Goal: Task Accomplishment & Management: Complete application form

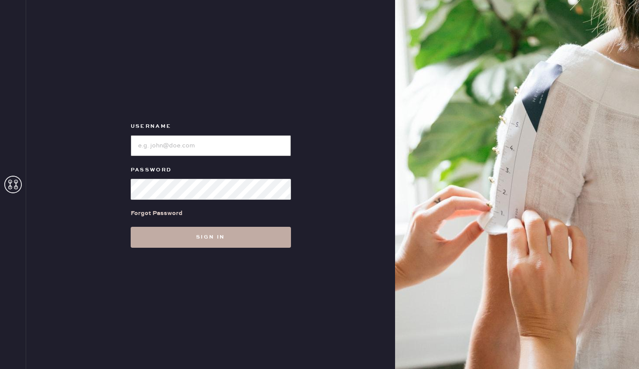
type input "reformationrittenhouse"
click at [236, 244] on button "Sign in" at bounding box center [211, 237] width 160 height 21
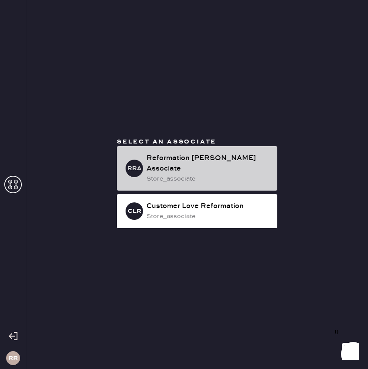
click at [235, 174] on div "store_associate" at bounding box center [208, 179] width 124 height 10
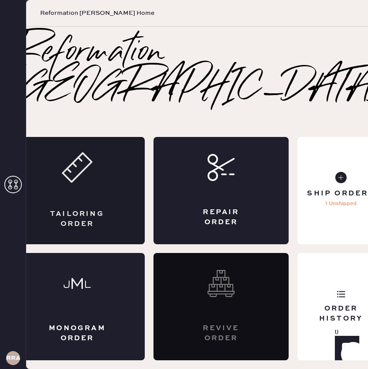
click at [107, 191] on div "Tailoring Order" at bounding box center [77, 190] width 135 height 107
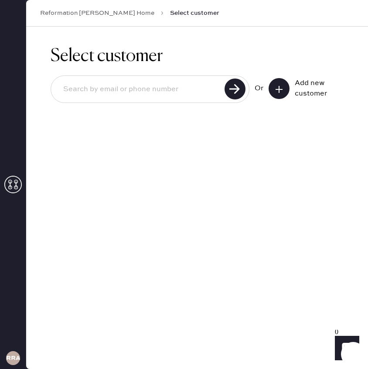
click at [184, 98] on input at bounding box center [139, 89] width 166 height 20
click at [275, 90] on icon at bounding box center [279, 89] width 9 height 9
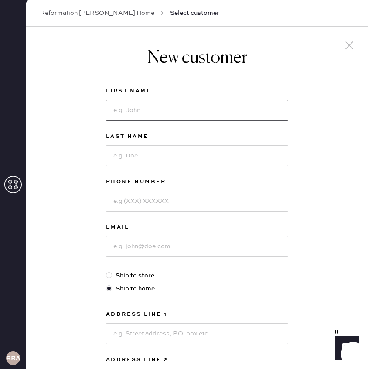
click at [224, 118] on input at bounding box center [197, 110] width 182 height 21
type input "[PERSON_NAME]"
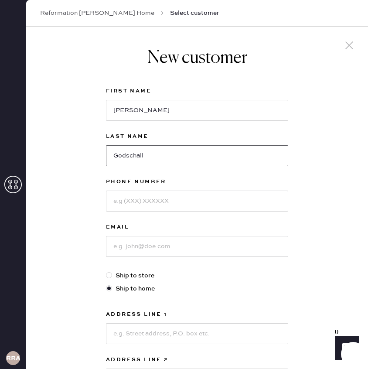
type input "Godschall"
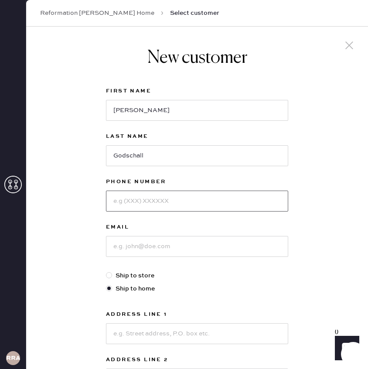
click at [174, 195] on input at bounding box center [197, 200] width 182 height 21
type input "9787664809"
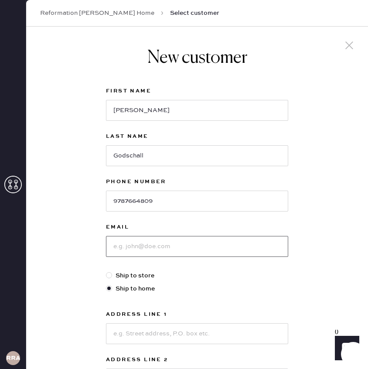
click at [194, 243] on input at bounding box center [197, 246] width 182 height 21
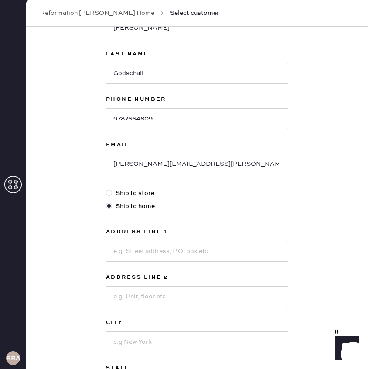
scroll to position [173, 0]
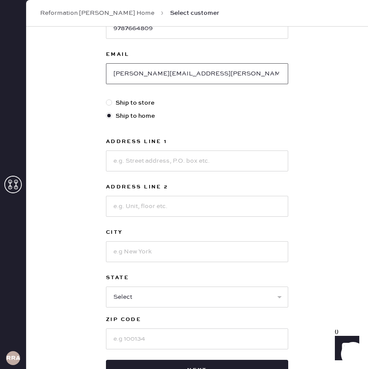
type input "[PERSON_NAME][EMAIL_ADDRESS][PERSON_NAME][DOMAIN_NAME]"
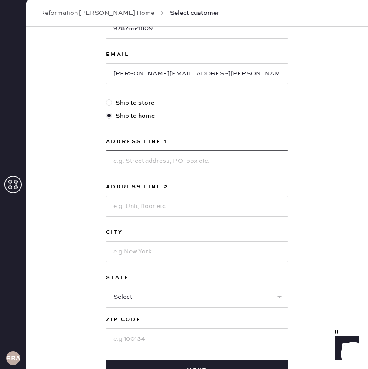
click at [200, 163] on input at bounding box center [197, 160] width 182 height 21
type input "[STREET_ADDRESS]"
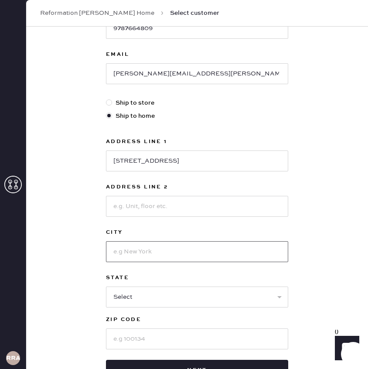
click at [205, 245] on input at bounding box center [197, 251] width 182 height 21
type input "[GEOGRAPHIC_DATA]"
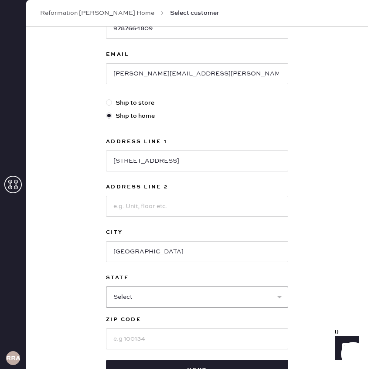
click at [176, 292] on select "Select AK AL AR AZ CA CO CT [GEOGRAPHIC_DATA] DE FL [GEOGRAPHIC_DATA] HI [GEOGR…" at bounding box center [197, 296] width 182 height 21
select select "PA"
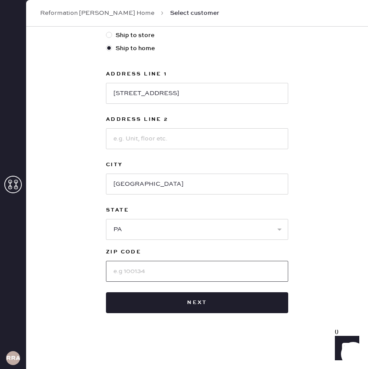
click at [220, 273] on input at bounding box center [197, 271] width 182 height 21
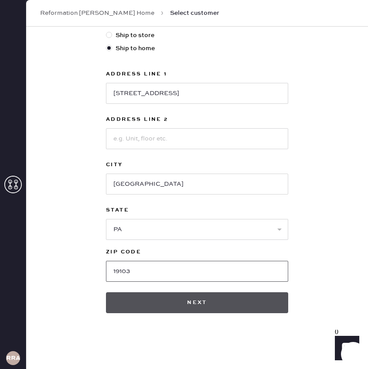
type input "19103"
click at [266, 300] on button "Next" at bounding box center [197, 302] width 182 height 21
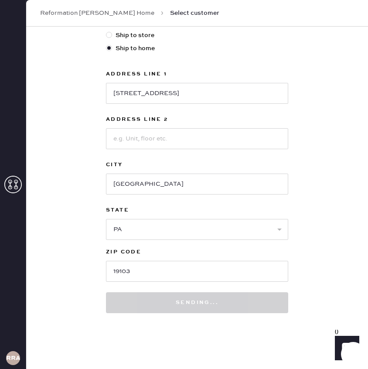
scroll to position [253, 0]
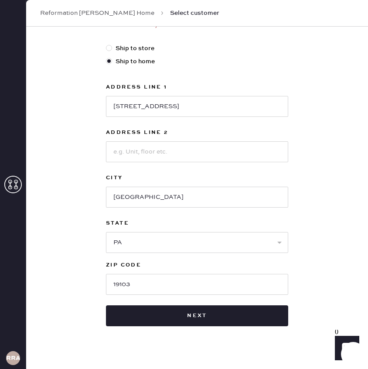
click at [126, 49] on label "Ship to store" at bounding box center [197, 49] width 182 height 10
click at [106, 44] on input "Ship to store" at bounding box center [106, 44] width 0 height 0
radio input "true"
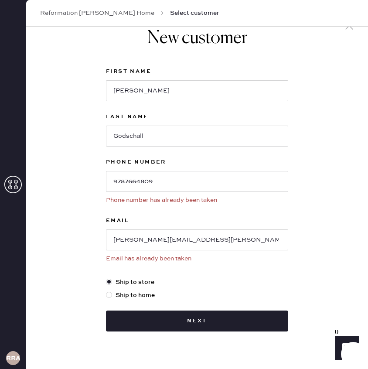
scroll to position [38, 0]
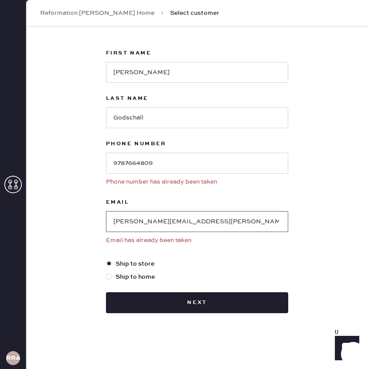
click at [156, 222] on input "[PERSON_NAME][EMAIL_ADDRESS][PERSON_NAME][DOMAIN_NAME]" at bounding box center [197, 221] width 182 height 21
click at [156, 221] on input "[PERSON_NAME][EMAIL_ADDRESS][PERSON_NAME][DOMAIN_NAME]" at bounding box center [197, 221] width 182 height 21
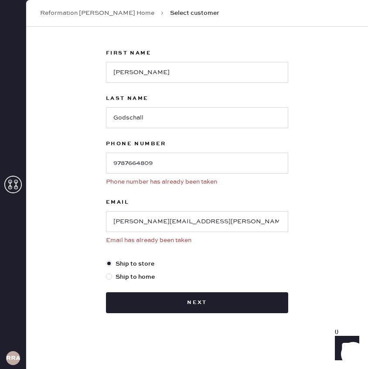
click at [98, 15] on link "Reformation [PERSON_NAME] Home" at bounding box center [97, 13] width 114 height 9
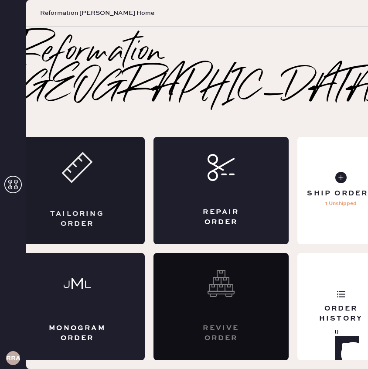
click at [82, 178] on div "Tailoring Order" at bounding box center [77, 190] width 135 height 107
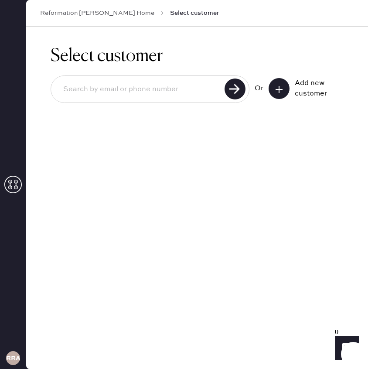
click at [166, 98] on input at bounding box center [139, 89] width 166 height 20
paste input "[PERSON_NAME][EMAIL_ADDRESS][PERSON_NAME][DOMAIN_NAME]"
type input "[PERSON_NAME][EMAIL_ADDRESS][PERSON_NAME][DOMAIN_NAME]"
click at [234, 85] on use at bounding box center [234, 88] width 21 height 21
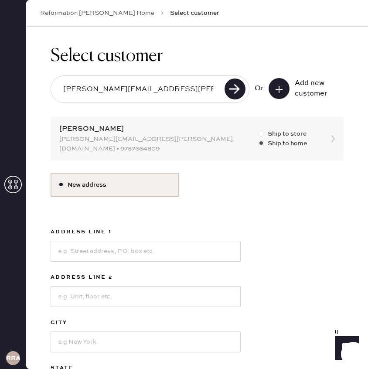
click at [262, 130] on div at bounding box center [261, 133] width 6 height 6
click at [258, 129] on input "Ship to store" at bounding box center [258, 129] width 0 height 0
radio input "true"
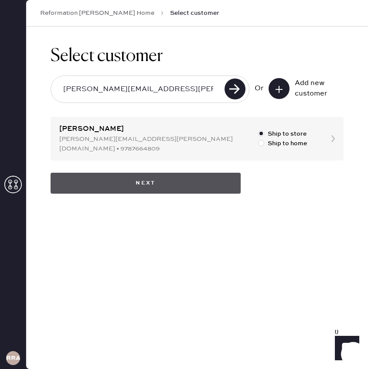
click at [159, 173] on button "Next" at bounding box center [146, 183] width 190 height 21
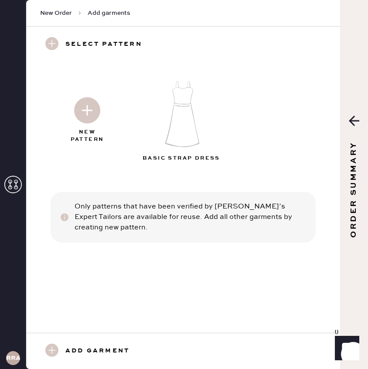
click at [180, 125] on img at bounding box center [182, 113] width 94 height 75
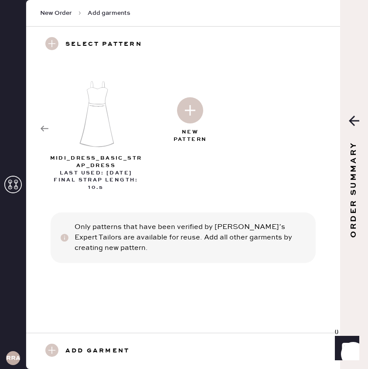
click at [197, 115] on img at bounding box center [190, 110] width 26 height 26
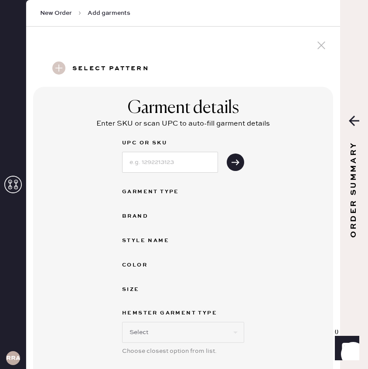
select select "6"
click at [159, 163] on input at bounding box center [170, 162] width 96 height 21
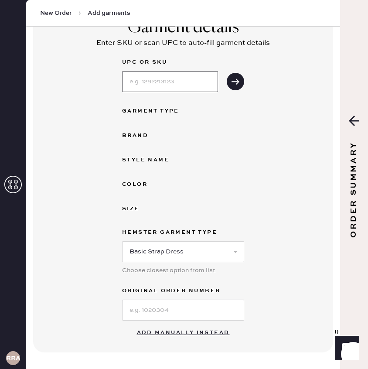
scroll to position [89, 0]
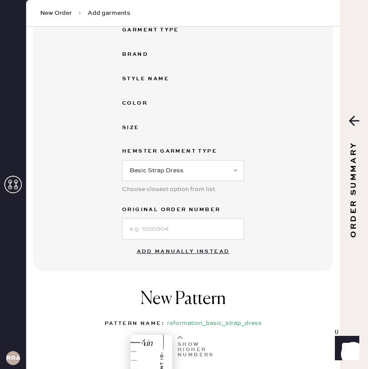
click at [207, 253] on button "Add manually instead" at bounding box center [183, 251] width 103 height 17
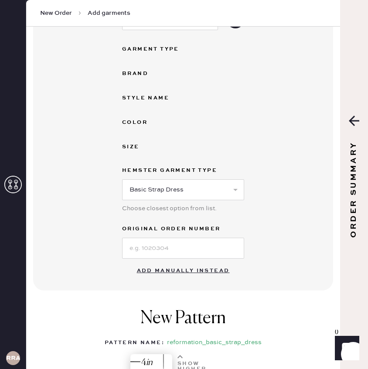
select select "6"
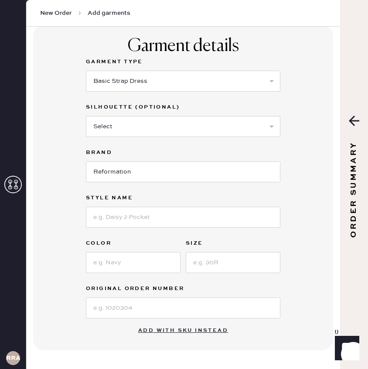
scroll to position [0, 0]
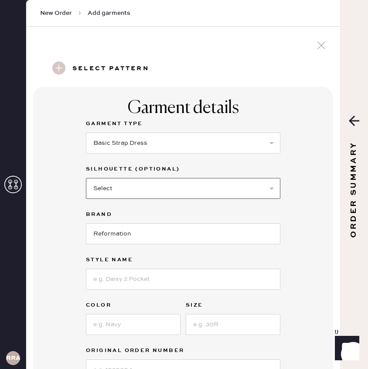
select select "39"
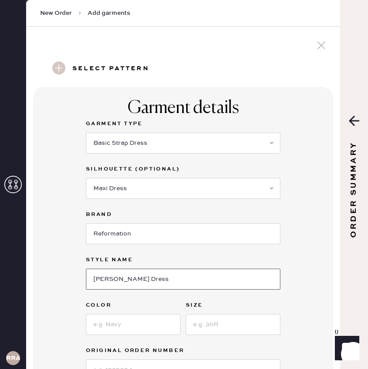
type input "[PERSON_NAME] Dress"
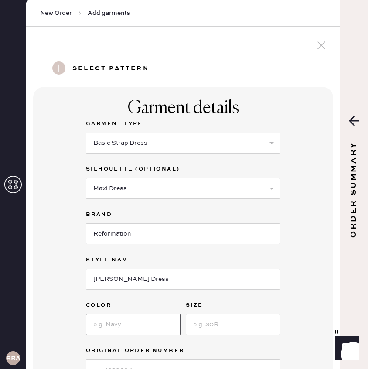
click at [161, 326] on input at bounding box center [133, 324] width 95 height 21
type input "Cafe"
click at [208, 325] on input at bounding box center [233, 324] width 95 height 21
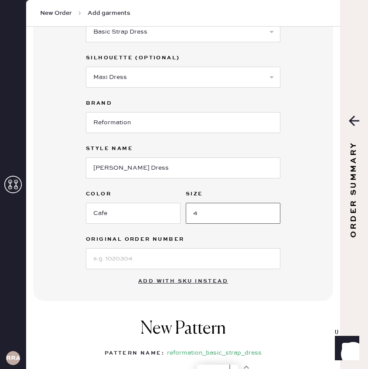
scroll to position [143, 0]
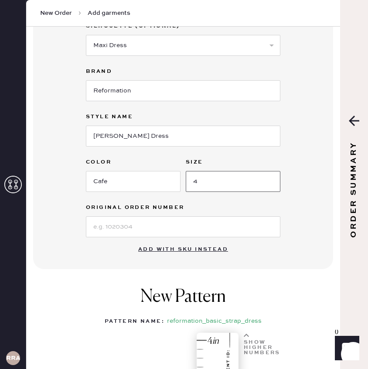
type input "4"
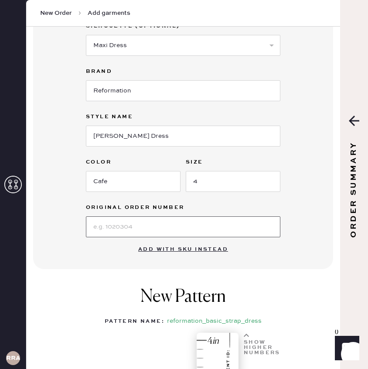
click at [177, 226] on input at bounding box center [183, 226] width 194 height 21
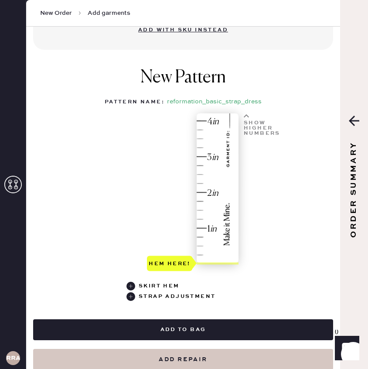
scroll to position [379, 0]
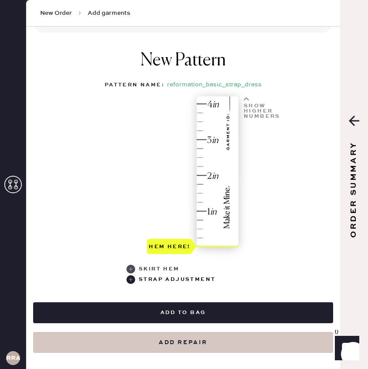
type input "S27201220"
click at [138, 264] on div "skirt hem" at bounding box center [182, 269] width 113 height 10
click at [204, 139] on div "Hem here!" at bounding box center [193, 174] width 93 height 157
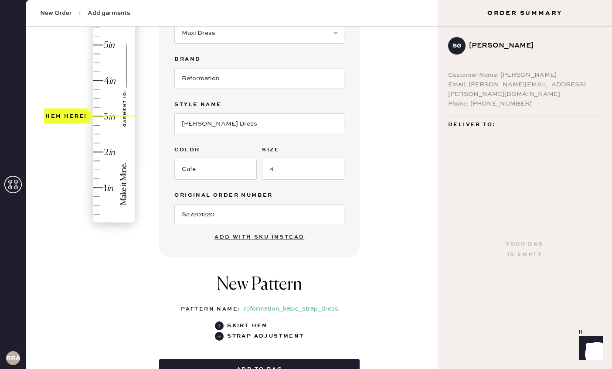
scroll to position [160, 0]
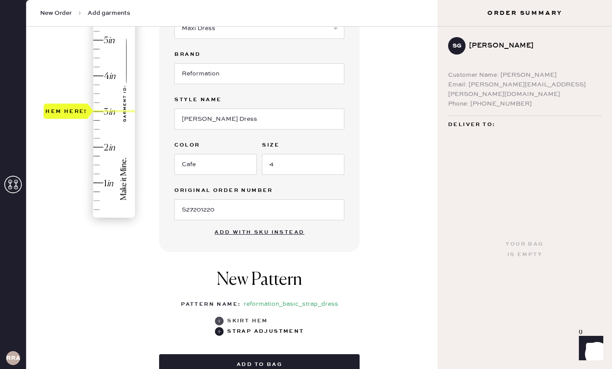
click at [220, 321] on use at bounding box center [219, 320] width 9 height 9
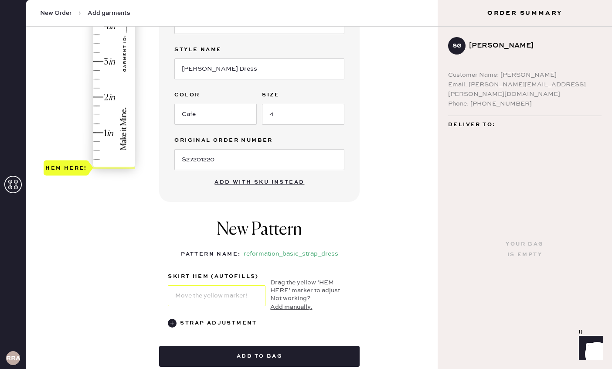
scroll to position [195, 0]
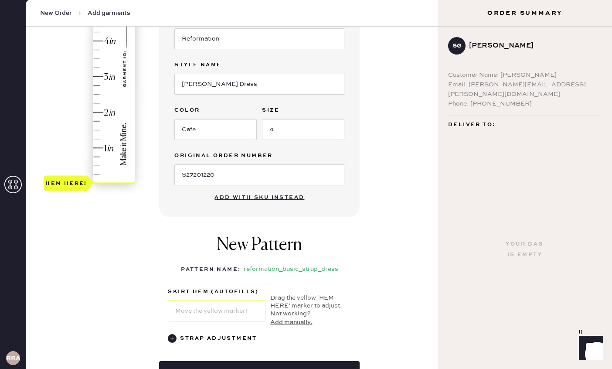
type input "3"
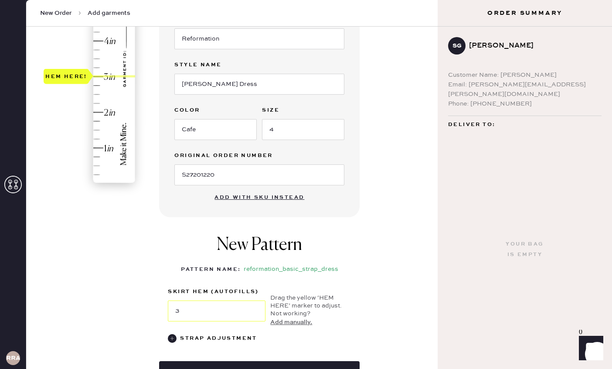
click at [102, 75] on div "Hem here!" at bounding box center [90, 58] width 93 height 257
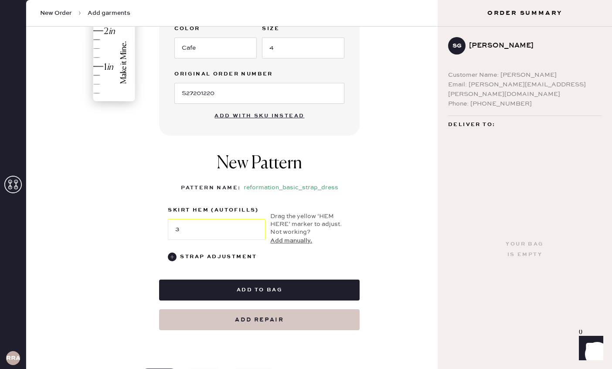
scroll to position [302, 0]
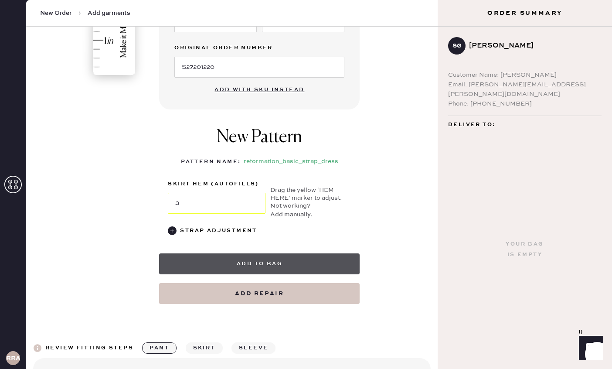
click at [270, 261] on button "Add to bag" at bounding box center [259, 263] width 201 height 21
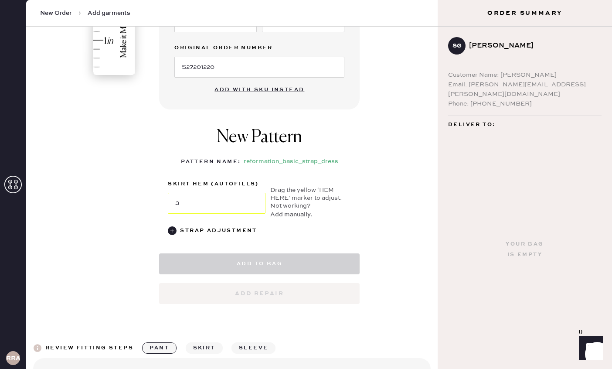
select select "6"
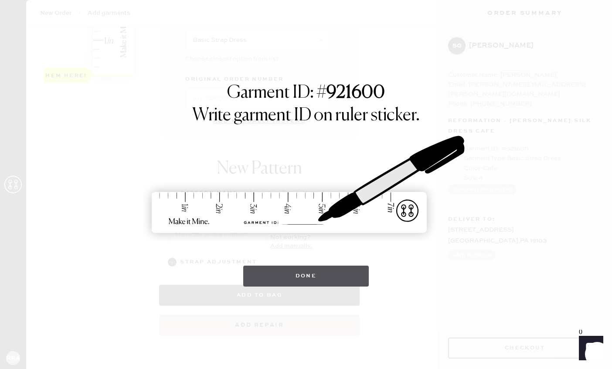
click at [347, 267] on button "Done" at bounding box center [306, 275] width 126 height 21
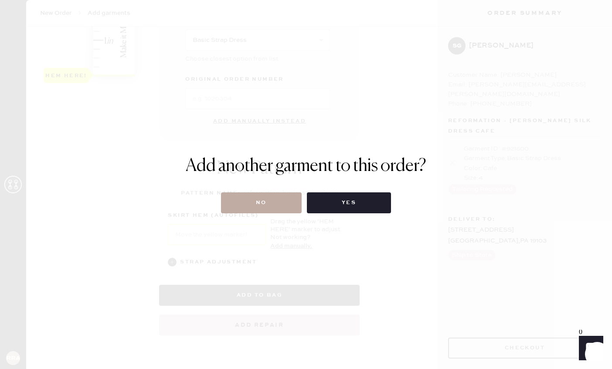
click at [274, 196] on button "No" at bounding box center [261, 202] width 81 height 21
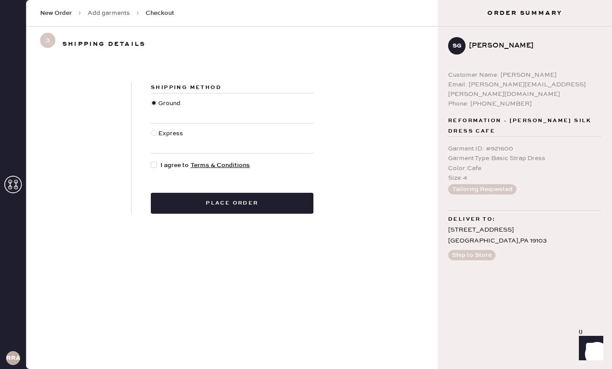
click at [163, 167] on span "I agree to Terms & Conditions" at bounding box center [204, 165] width 89 height 10
click at [151, 161] on input "I agree to Terms & Conditions" at bounding box center [151, 160] width 0 height 0
checkbox input "true"
click at [125, 13] on link "Add garments" at bounding box center [109, 13] width 42 height 9
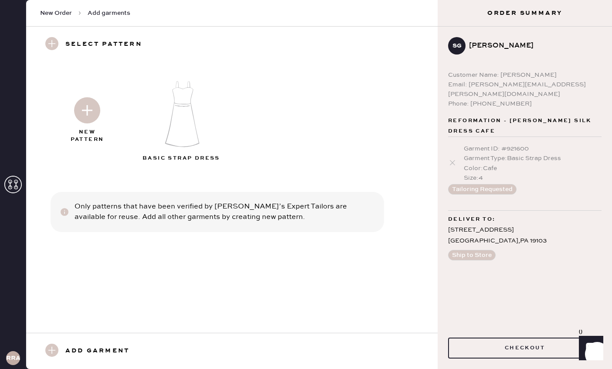
click at [506, 144] on div "Garment ID : # 921600" at bounding box center [533, 149] width 138 height 10
click at [104, 352] on h3 "Add garment" at bounding box center [97, 350] width 64 height 15
click at [185, 118] on img at bounding box center [182, 113] width 94 height 75
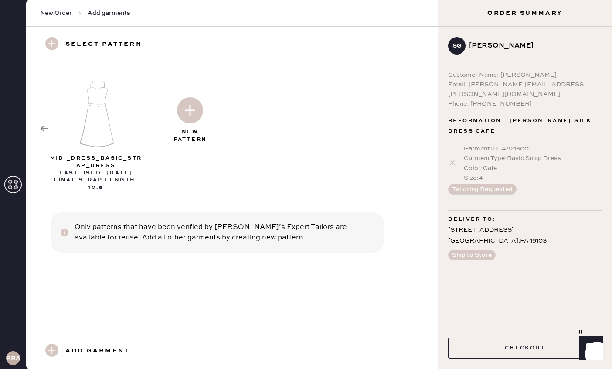
click at [193, 119] on img at bounding box center [190, 110] width 26 height 26
select select "6"
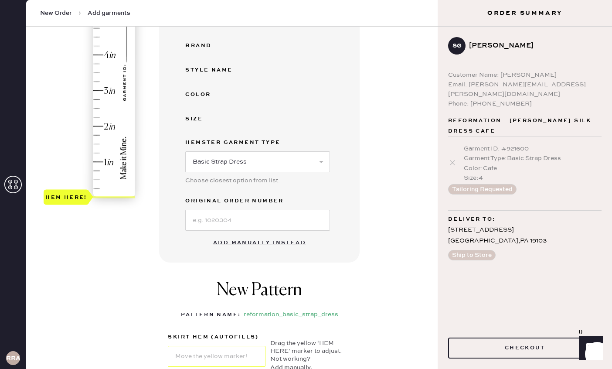
scroll to position [217, 0]
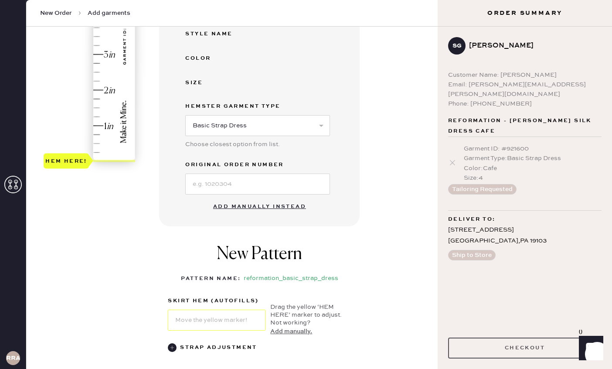
click at [489, 345] on button "Checkout" at bounding box center [524, 347] width 153 height 21
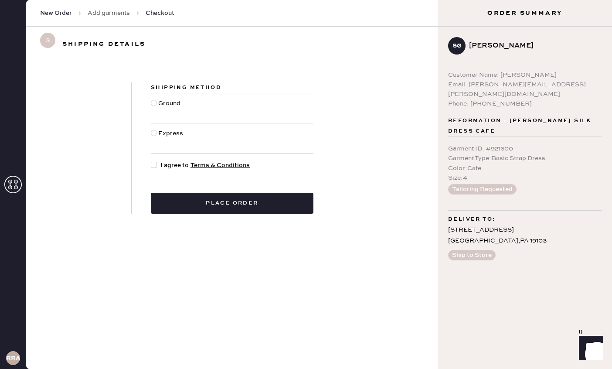
click at [167, 107] on div "Ground" at bounding box center [170, 108] width 24 height 19
click at [151, 99] on input "Ground" at bounding box center [151, 99] width 0 height 0
radio input "true"
click at [159, 169] on div at bounding box center [156, 165] width 10 height 10
click at [151, 161] on input "I agree to Terms & Conditions" at bounding box center [151, 160] width 0 height 0
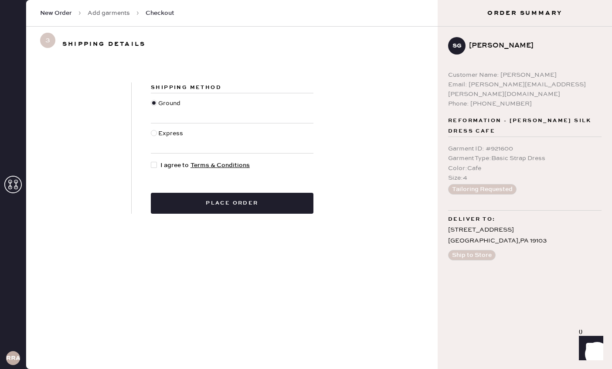
checkbox input "true"
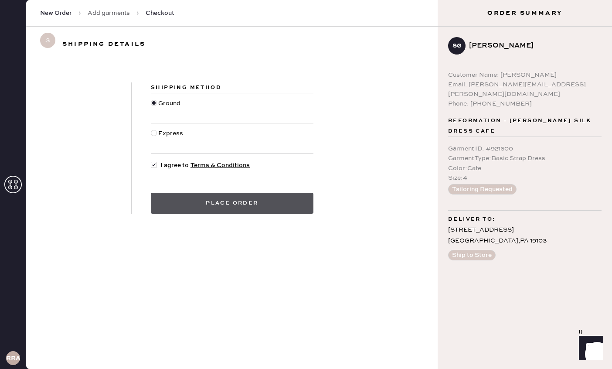
click at [198, 205] on button "Place order" at bounding box center [232, 203] width 163 height 21
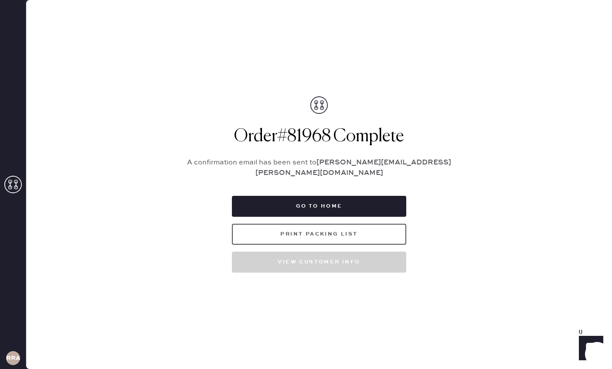
click at [340, 232] on button "Print Packing List" at bounding box center [319, 234] width 174 height 21
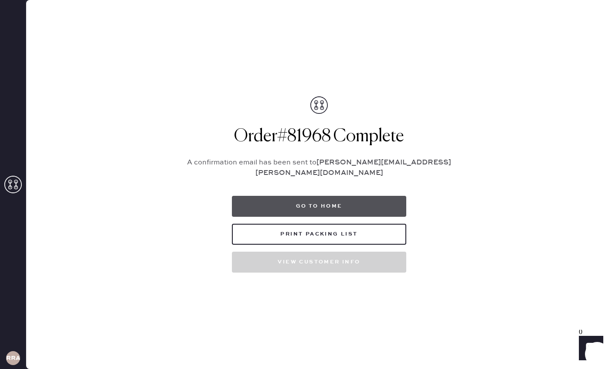
click at [358, 202] on button "Go to home" at bounding box center [319, 206] width 174 height 21
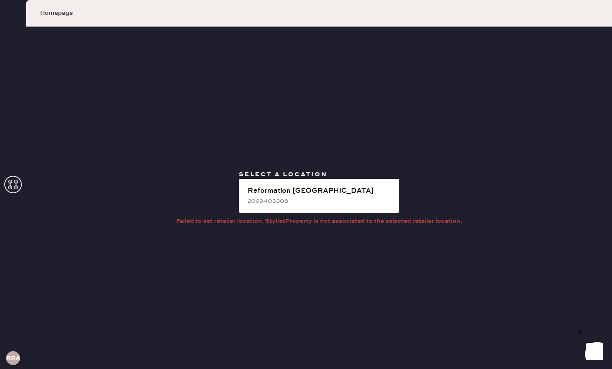
click at [9, 185] on icon at bounding box center [12, 184] width 17 height 17
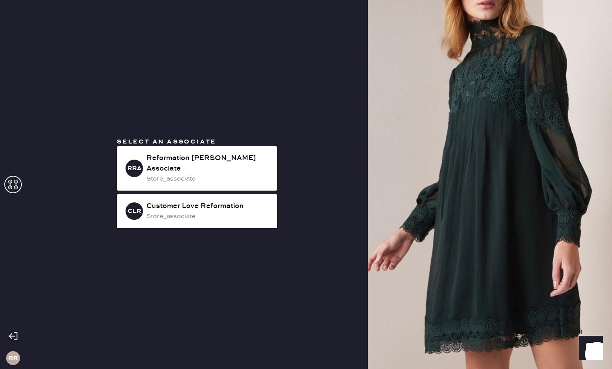
click at [18, 188] on icon at bounding box center [12, 184] width 17 height 17
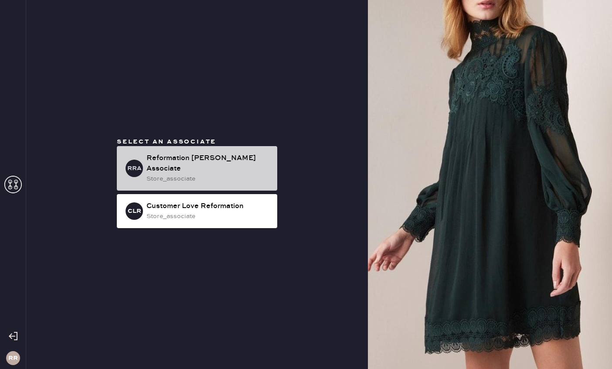
click at [186, 163] on div "Reformation [PERSON_NAME] Associate" at bounding box center [208, 163] width 124 height 21
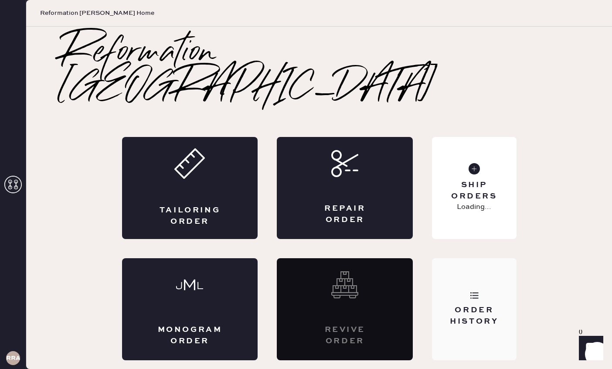
click at [481, 305] on div "Order History" at bounding box center [474, 316] width 70 height 22
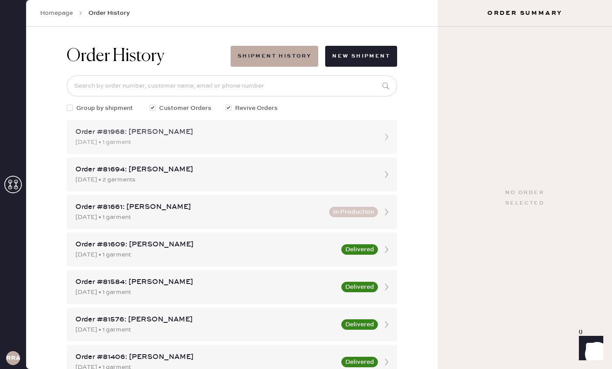
click at [191, 138] on div "08/25/2025 • 1 garment" at bounding box center [223, 142] width 297 height 10
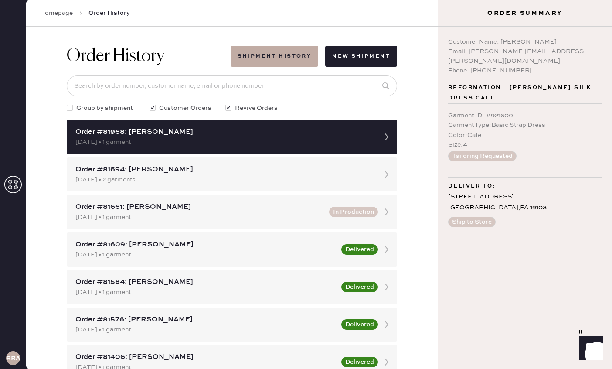
click at [479, 120] on div "Garment Type : Basic Strap Dress" at bounding box center [524, 125] width 153 height 10
click at [253, 180] on div "08/15/2025 • 2 garments" at bounding box center [223, 180] width 297 height 10
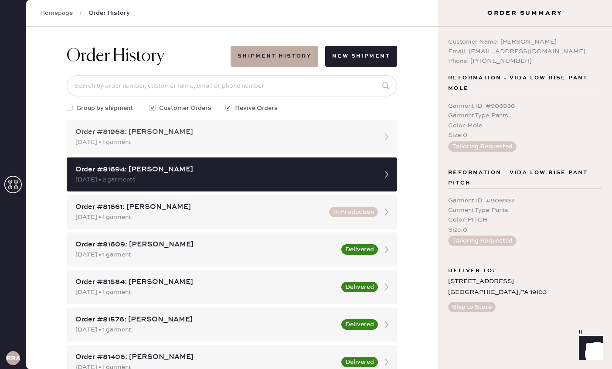
click at [239, 135] on div "Order #81968: Sarah Godschall" at bounding box center [223, 132] width 297 height 10
